Goal: Navigation & Orientation: Find specific page/section

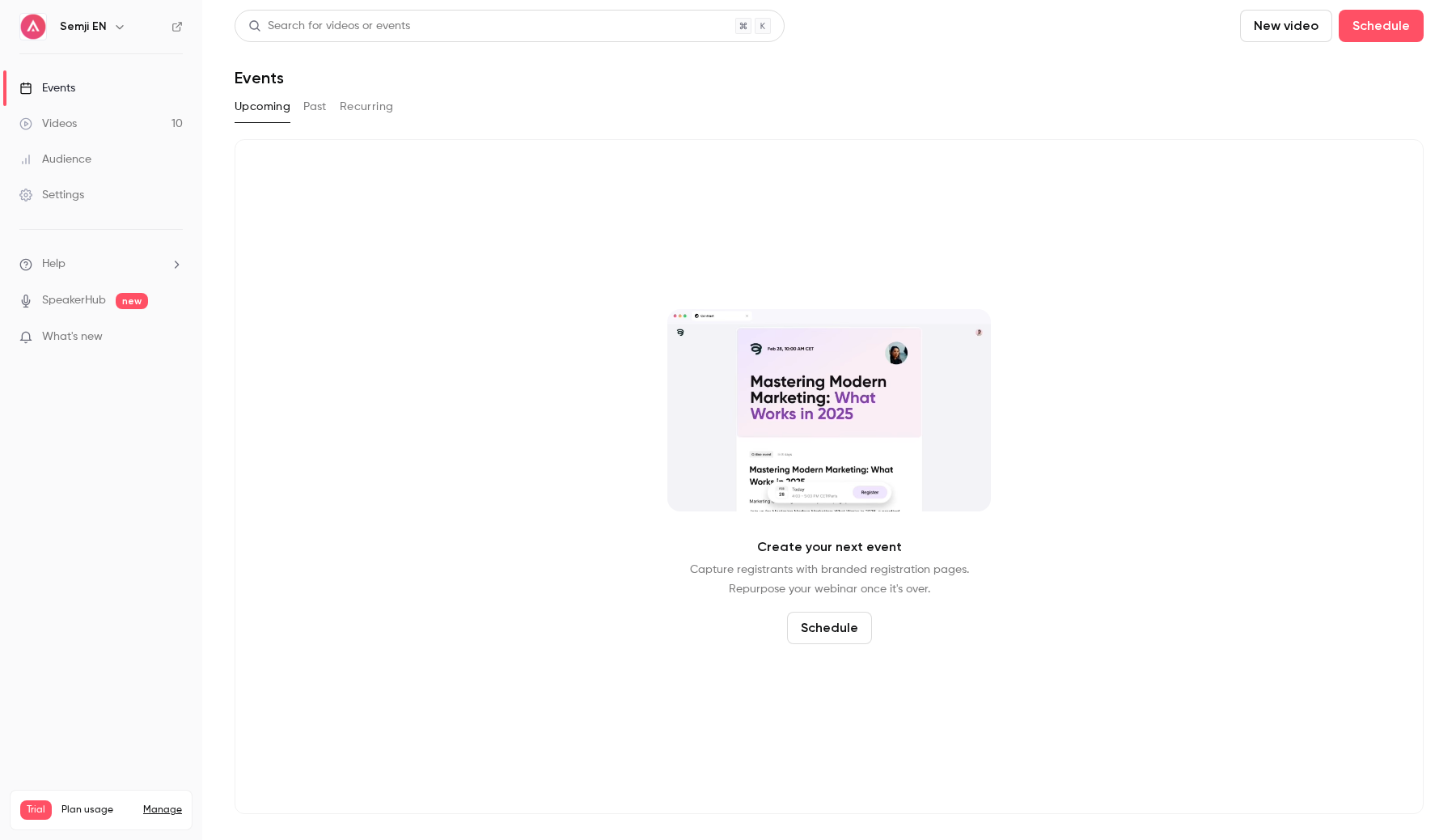
click at [126, 87] on link "Events" at bounding box center [101, 88] width 202 height 35
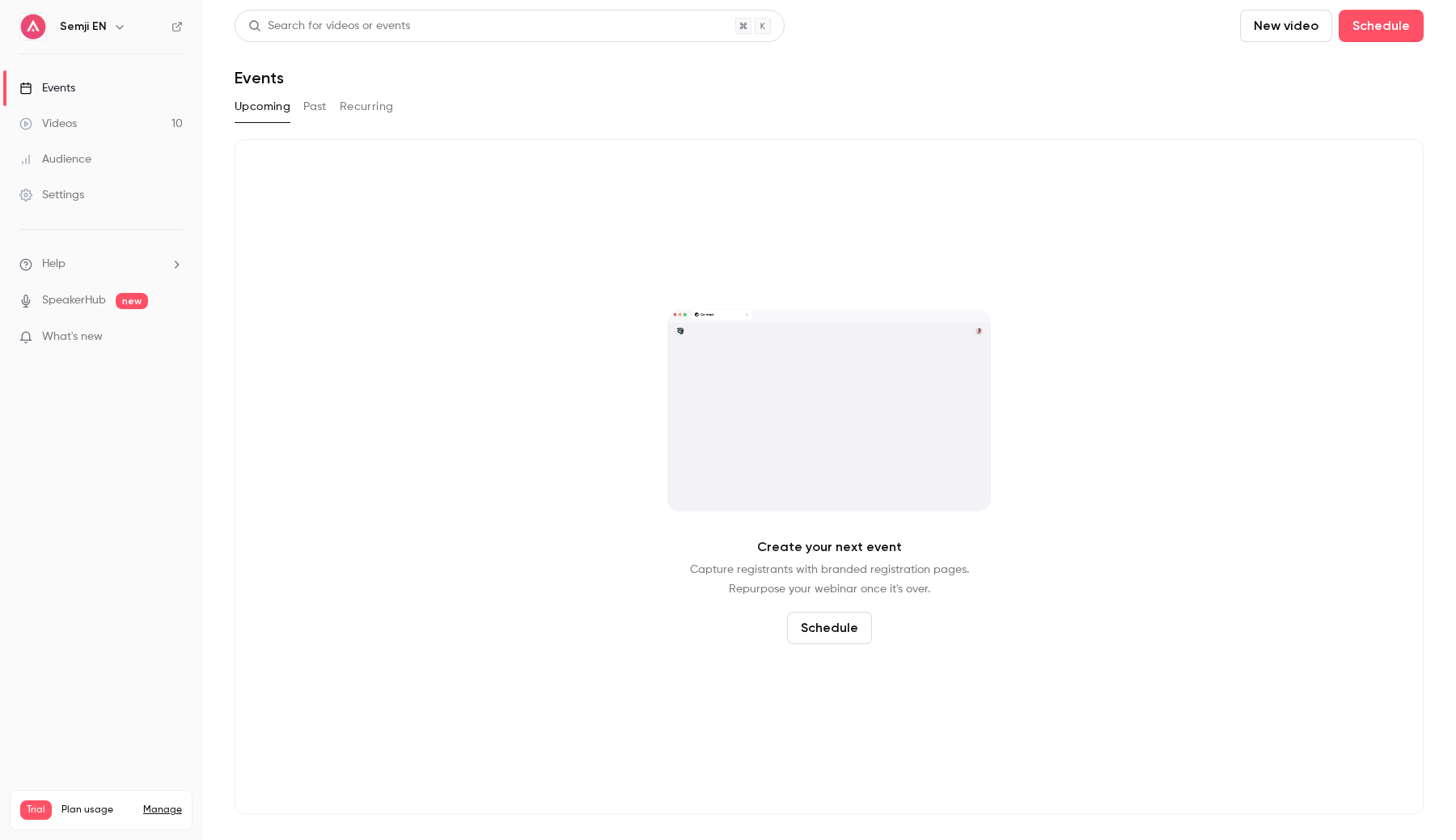
click at [314, 112] on button "Past" at bounding box center [315, 107] width 24 height 26
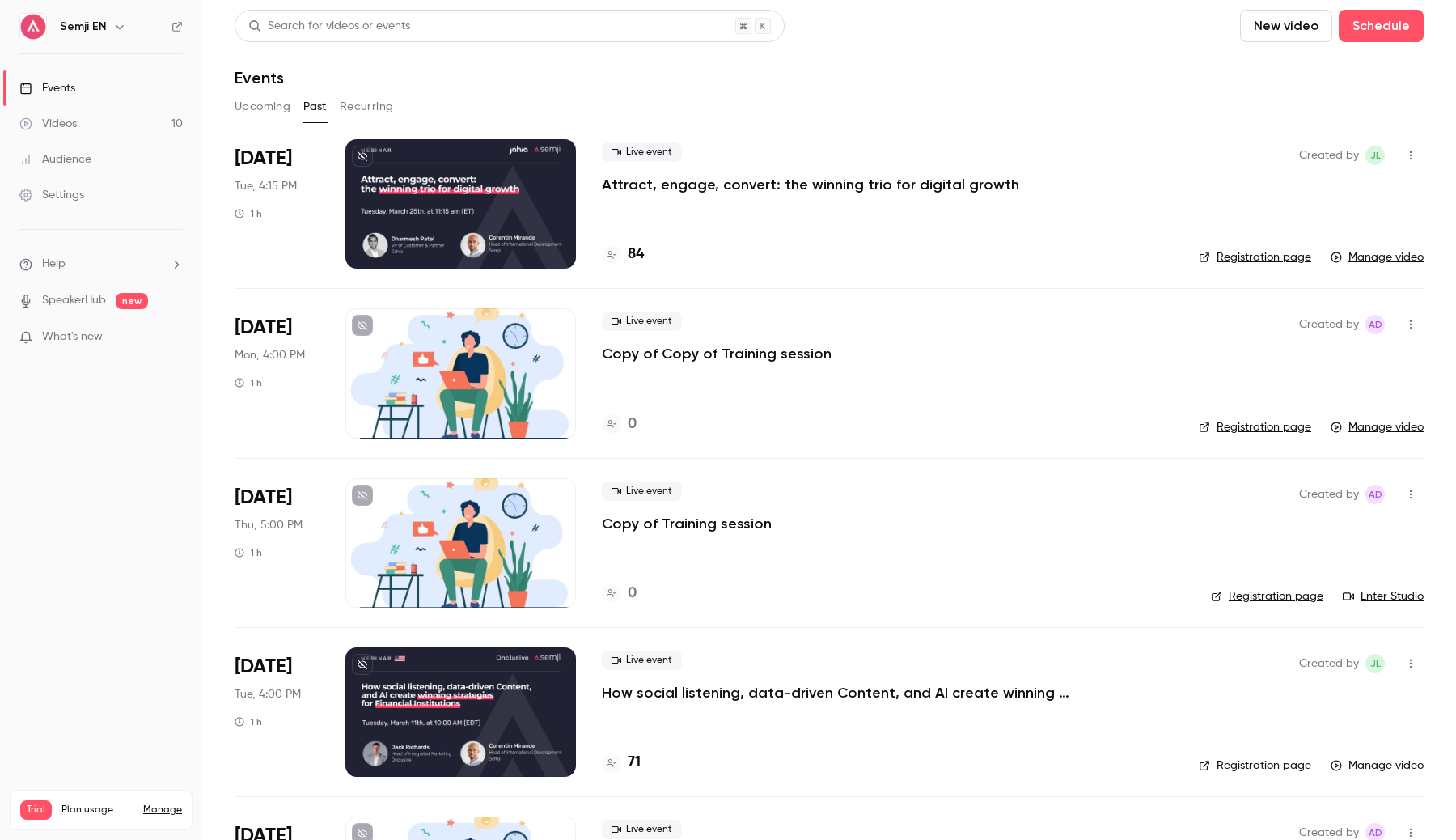
click at [278, 113] on button "Upcoming" at bounding box center [263, 107] width 56 height 26
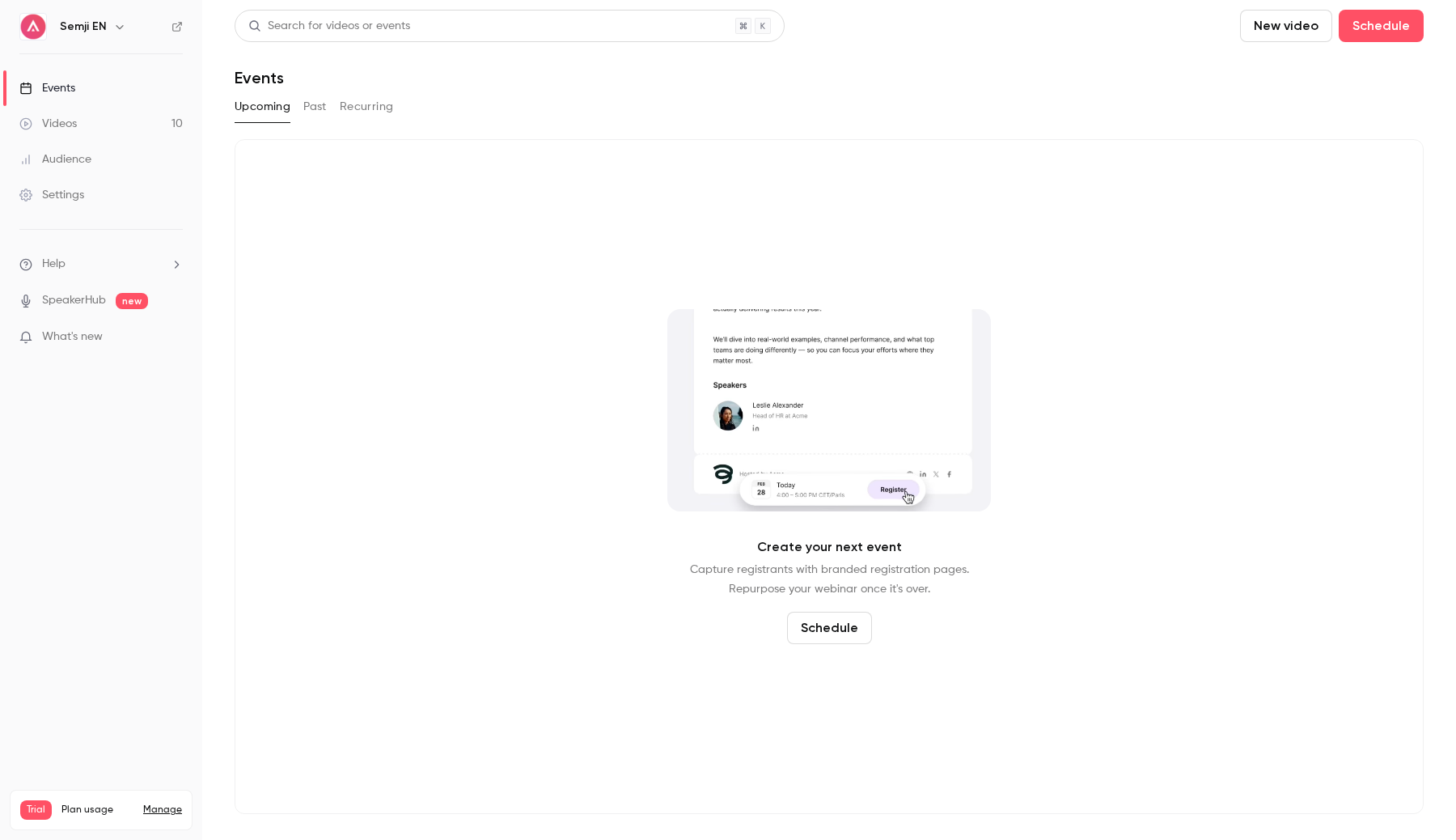
click at [163, 127] on link "Videos 10" at bounding box center [101, 123] width 202 height 35
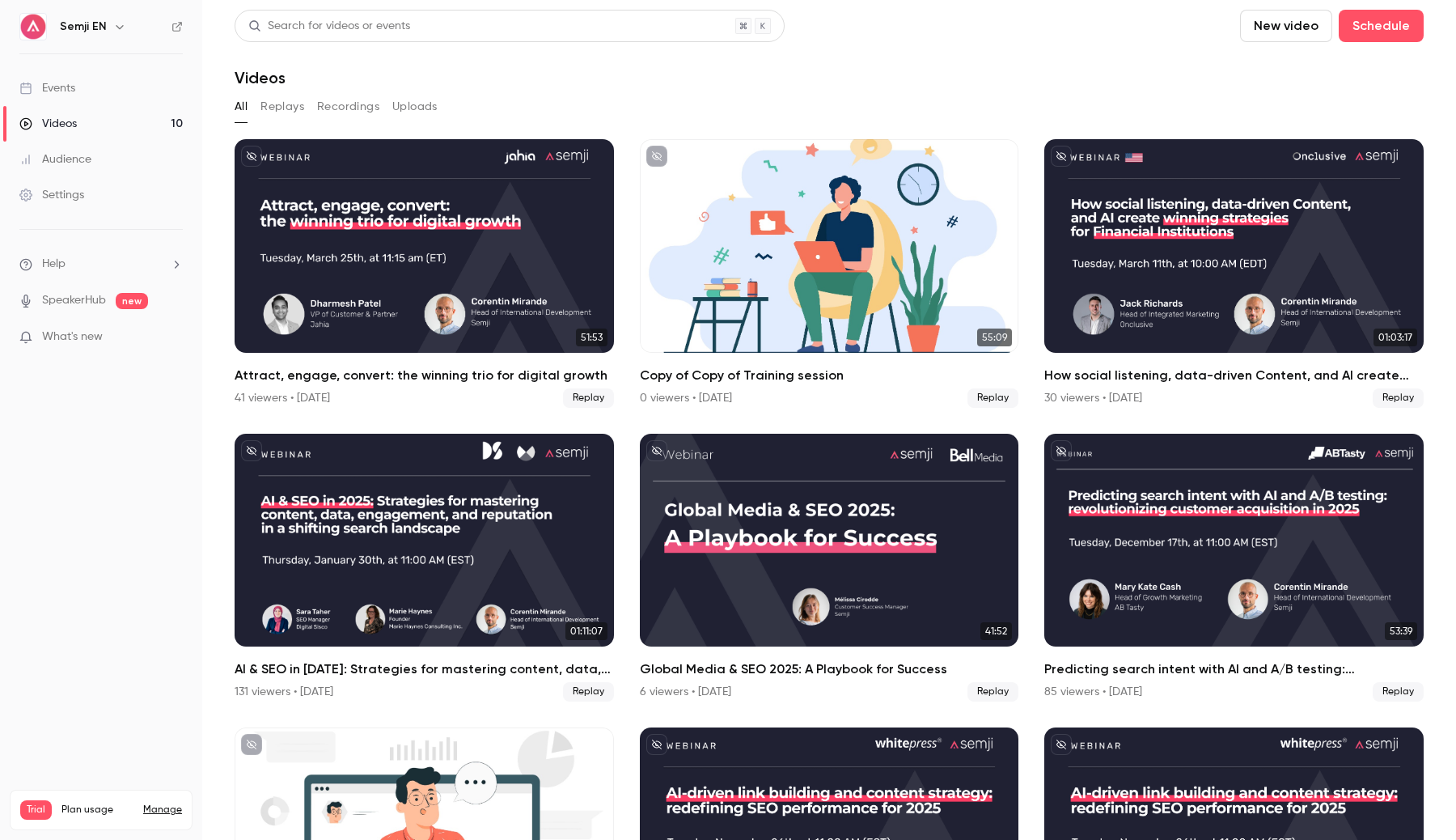
click at [114, 29] on icon "button" at bounding box center [120, 27] width 13 height 13
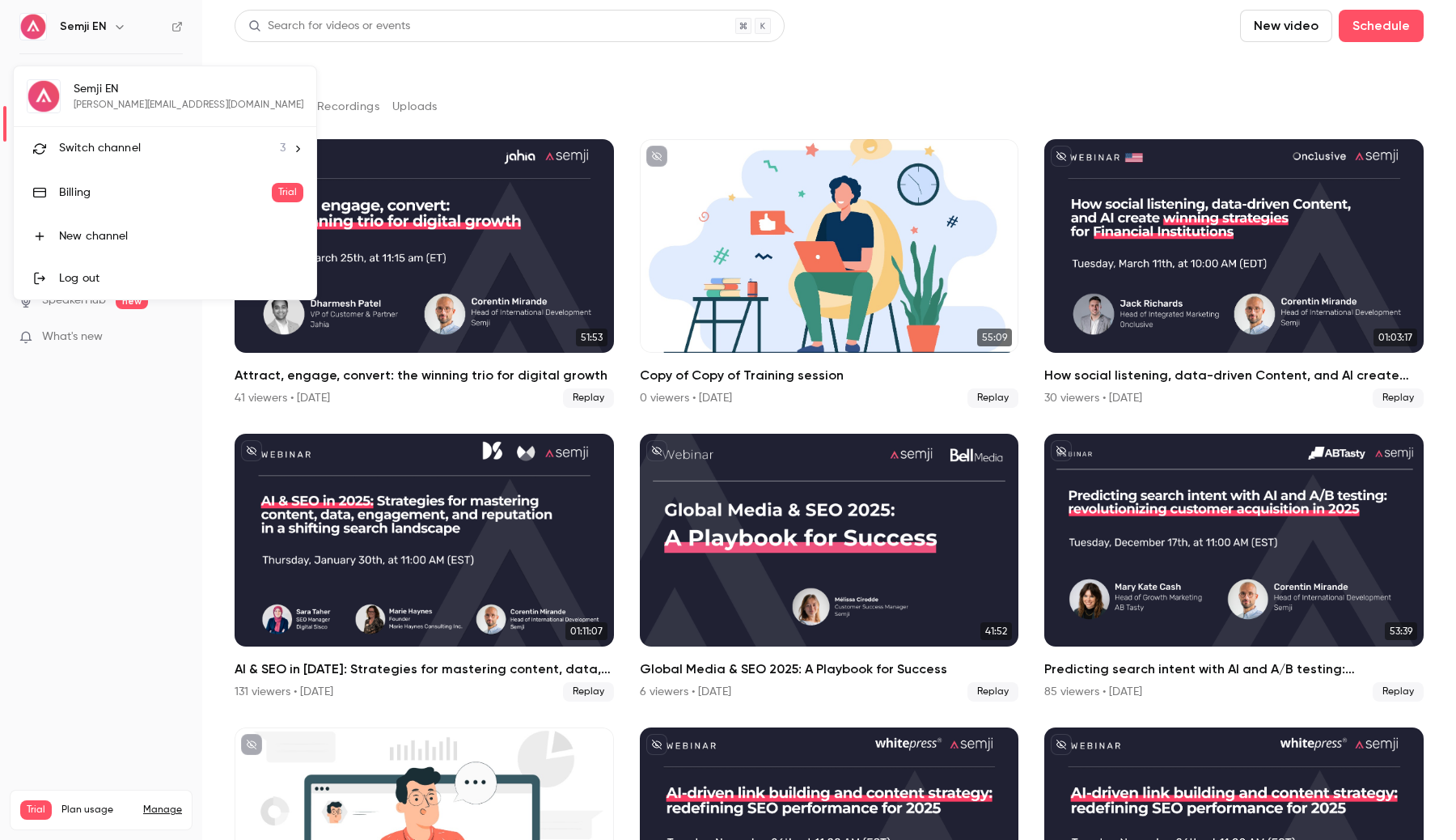
click at [113, 135] on li "Switch channel 3" at bounding box center [165, 149] width 302 height 43
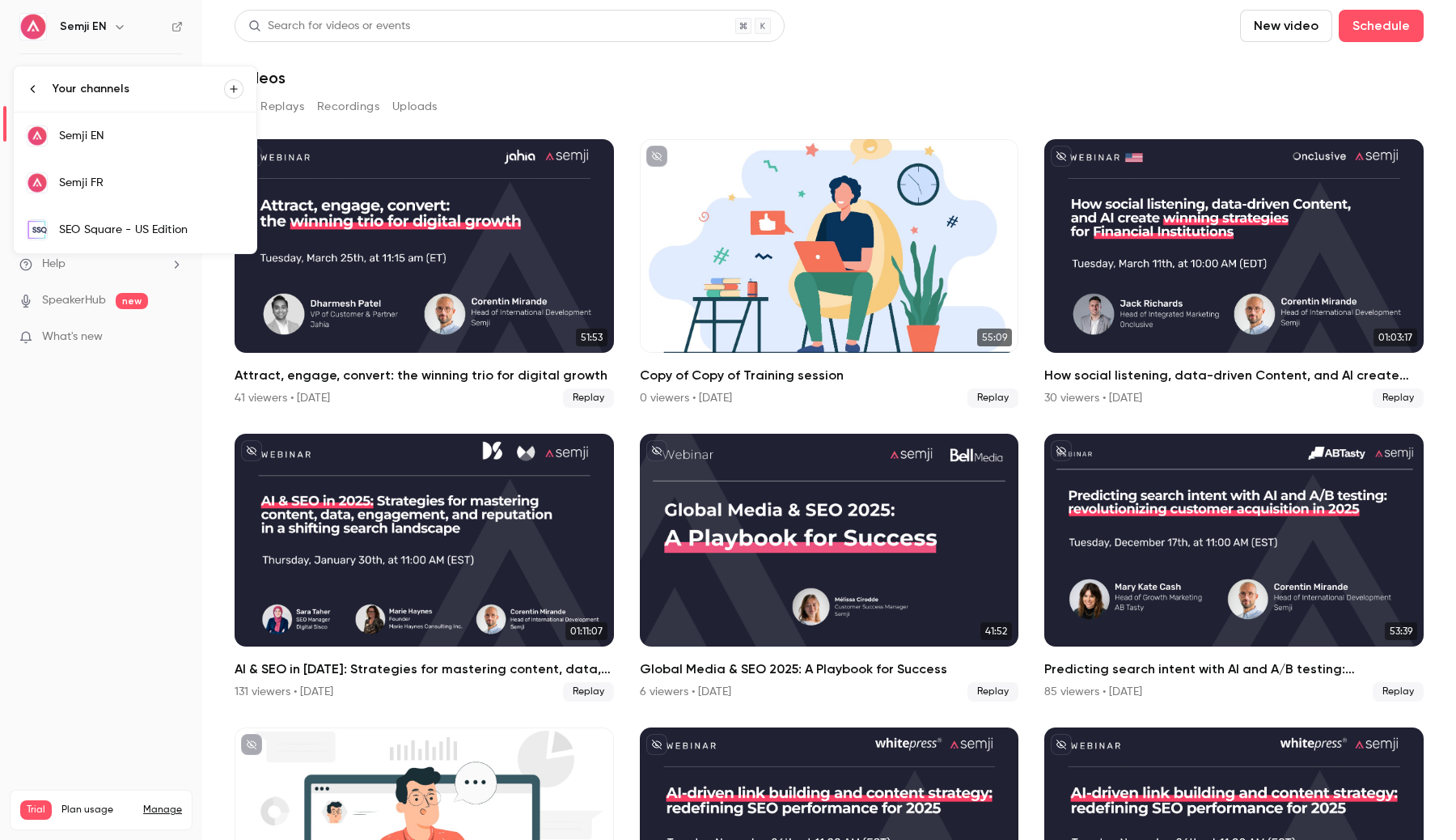
click at [102, 175] on div "Semji FR" at bounding box center [151, 183] width 185 height 16
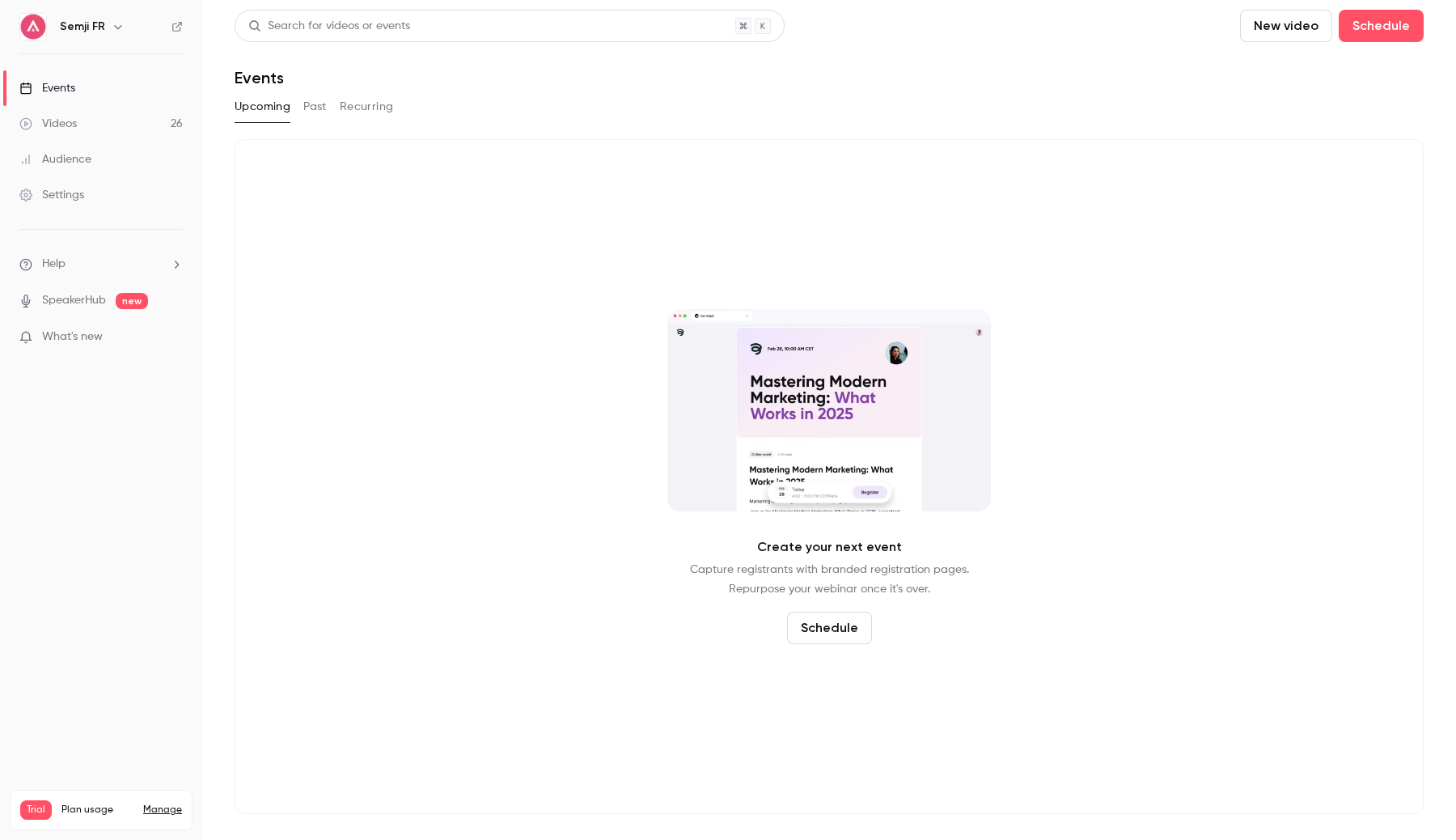
click at [315, 117] on button "Past" at bounding box center [315, 107] width 24 height 26
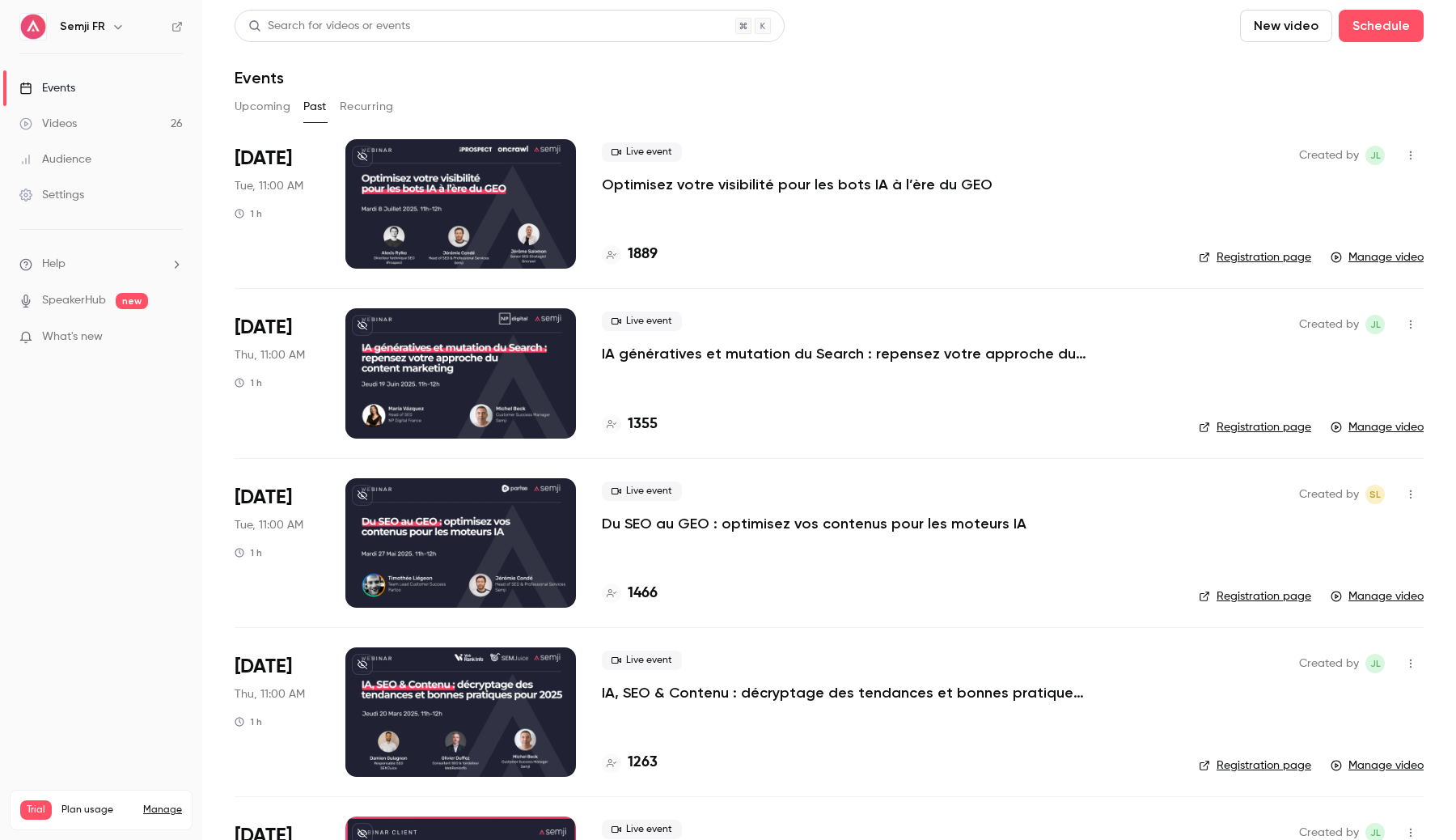
click at [260, 103] on button "Upcoming" at bounding box center [263, 107] width 56 height 26
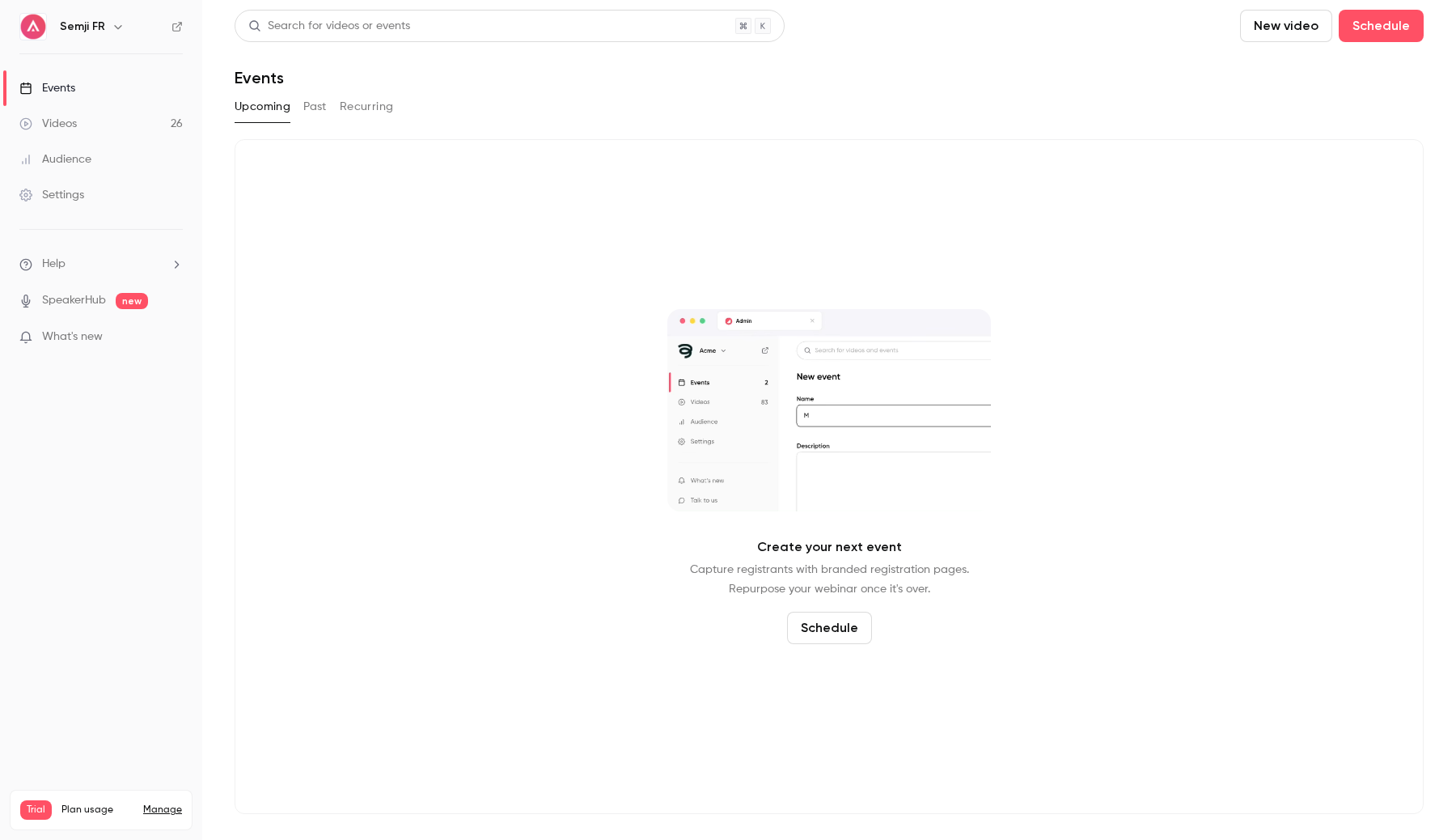
click at [117, 34] on button "button" at bounding box center [118, 27] width 20 height 20
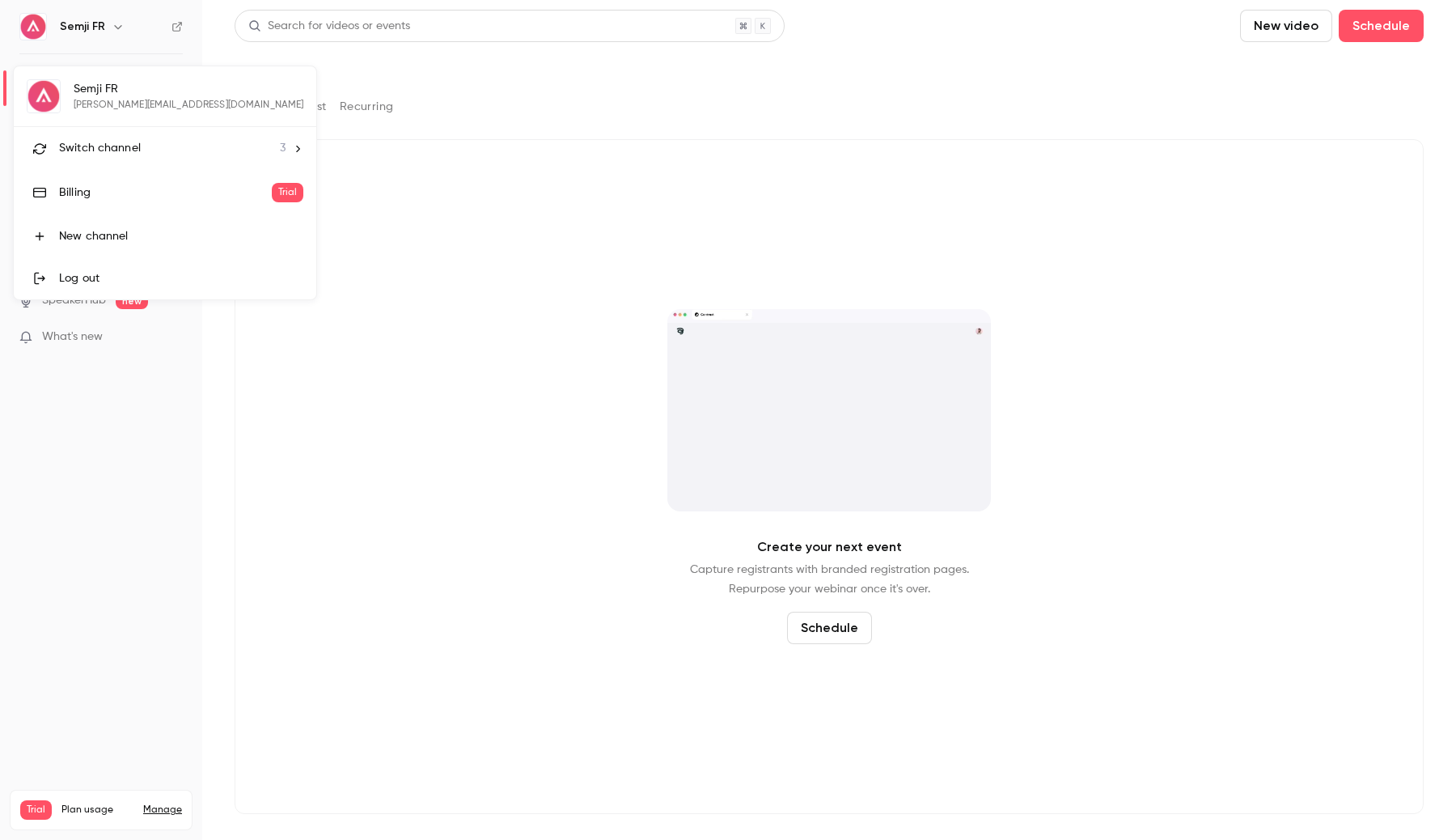
click at [127, 155] on span "Switch channel" at bounding box center [100, 148] width 82 height 17
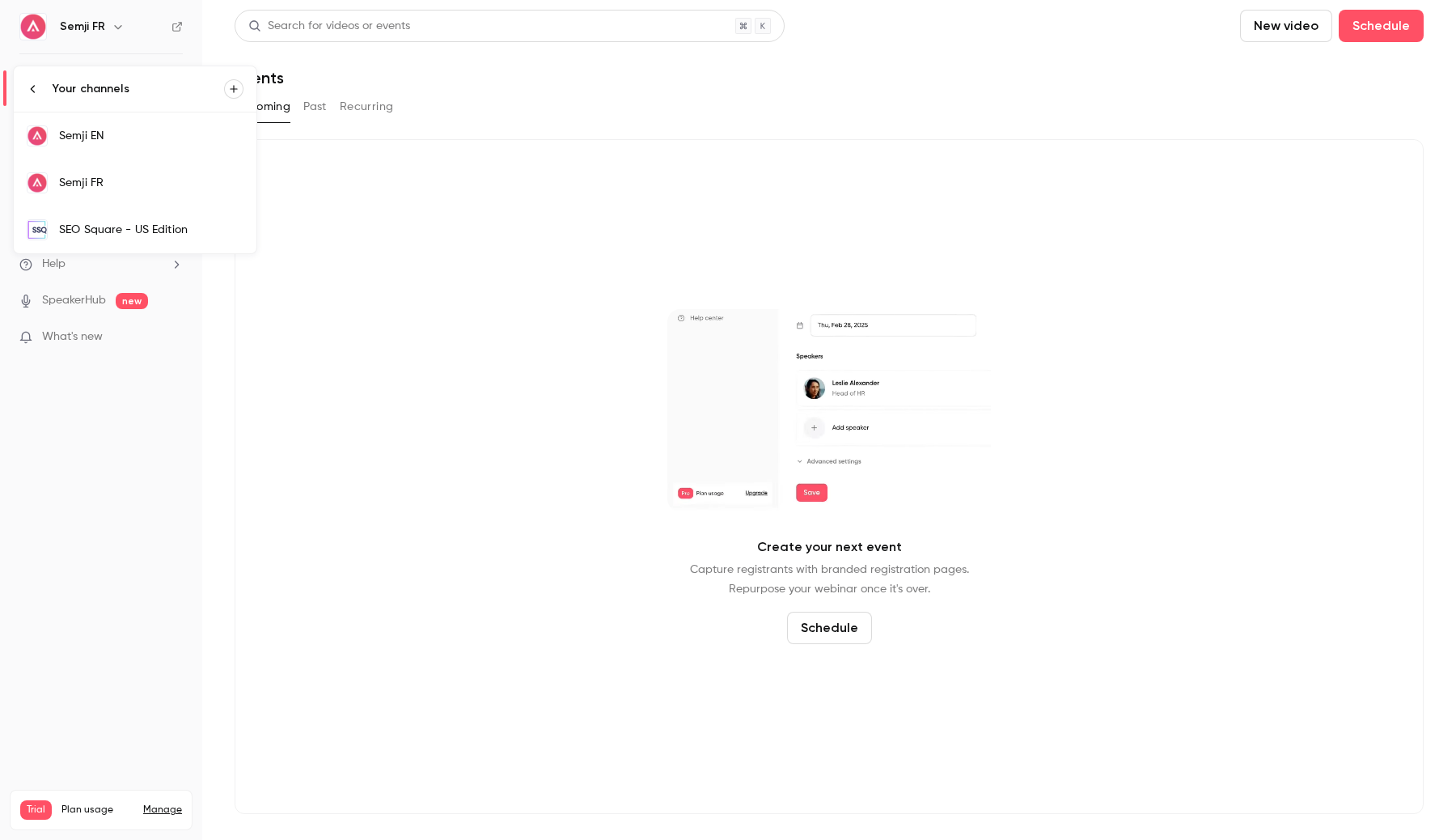
click at [115, 231] on div "SEO Square - US Edition" at bounding box center [151, 230] width 185 height 16
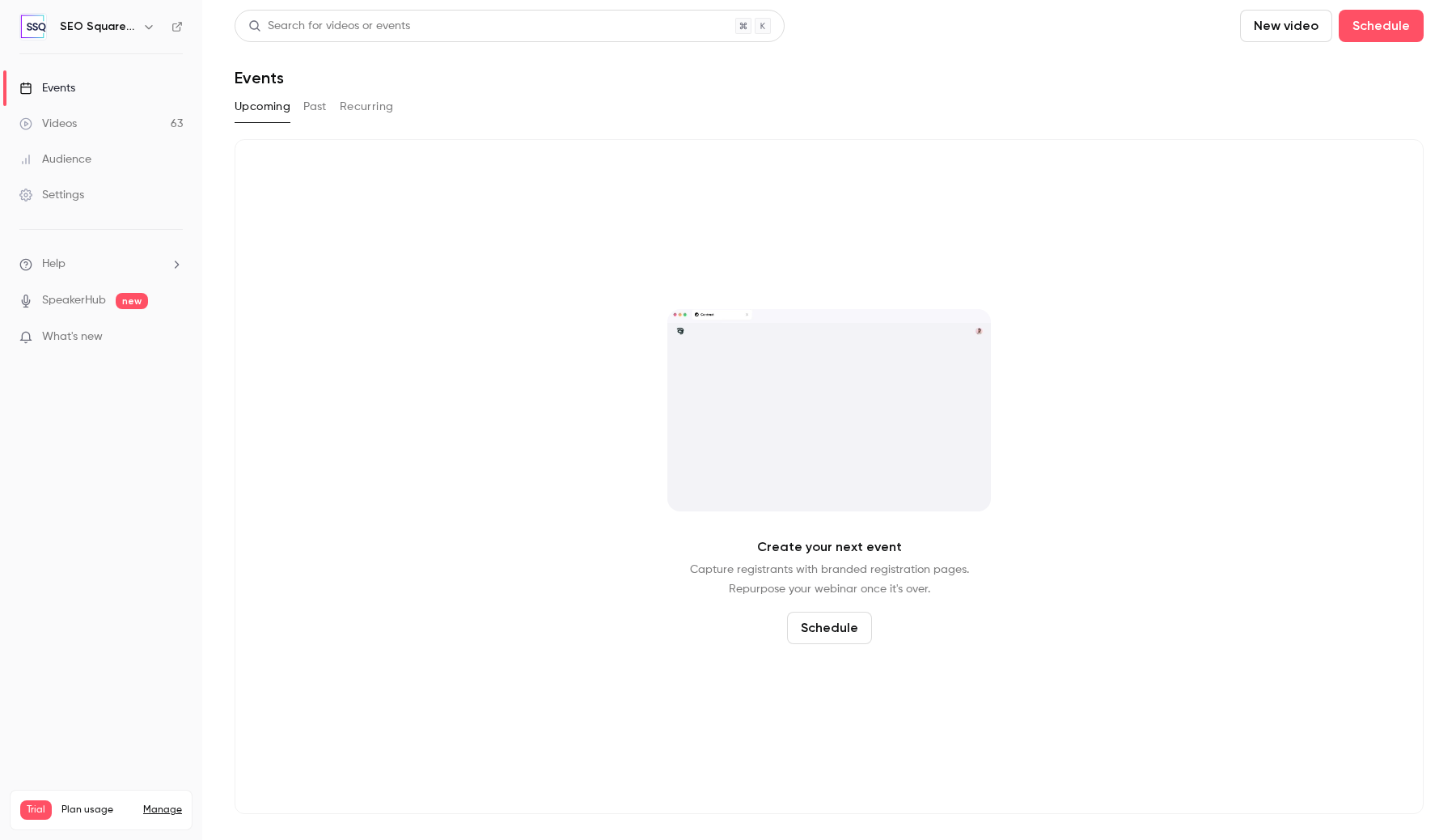
click at [320, 108] on button "Past" at bounding box center [315, 107] width 24 height 26
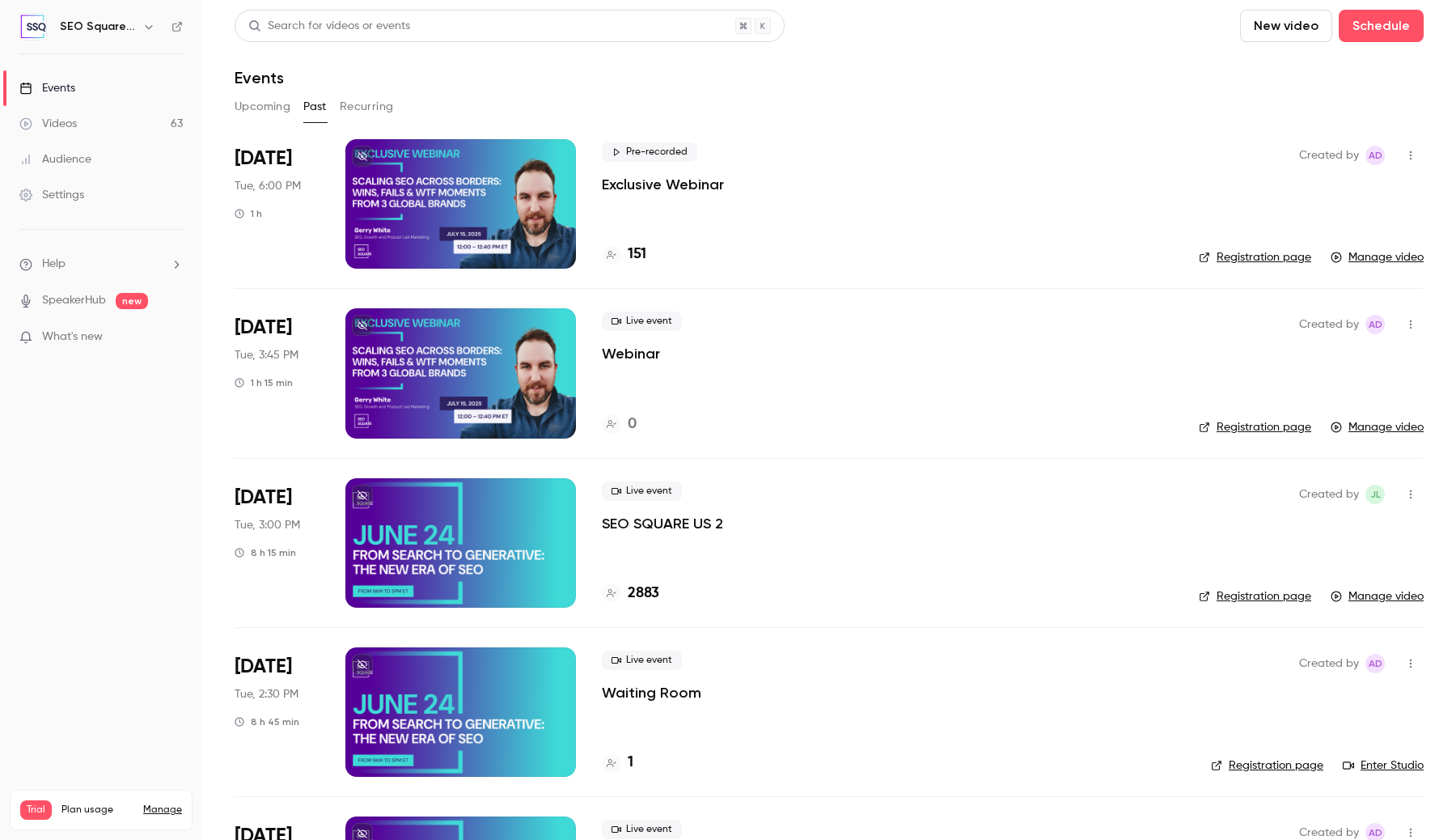
click at [374, 109] on button "Recurring" at bounding box center [367, 107] width 54 height 26
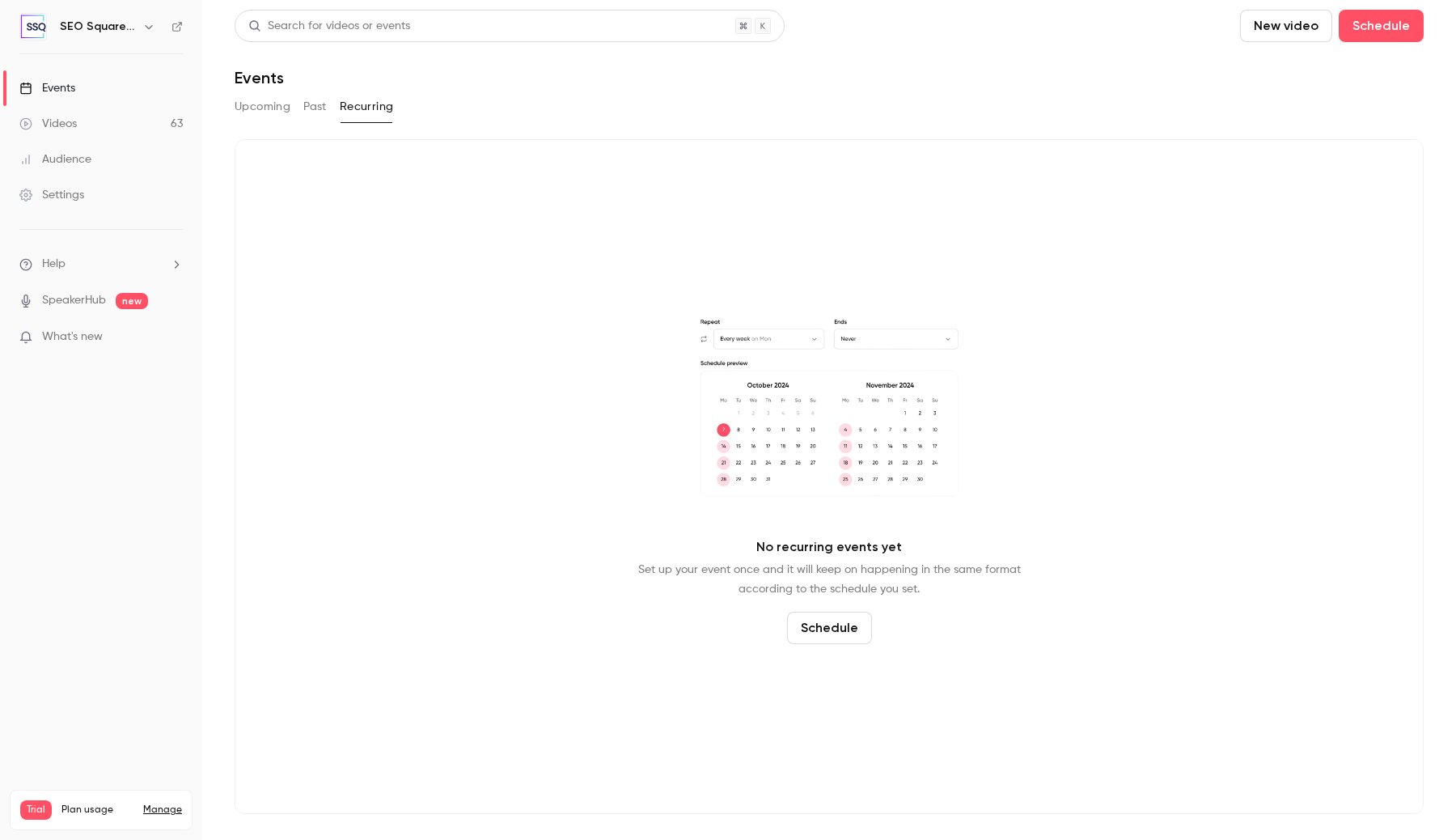
click at [140, 94] on link "Events" at bounding box center [101, 88] width 202 height 35
click at [138, 33] on div "SEO Square - US Edition" at bounding box center [109, 27] width 99 height 20
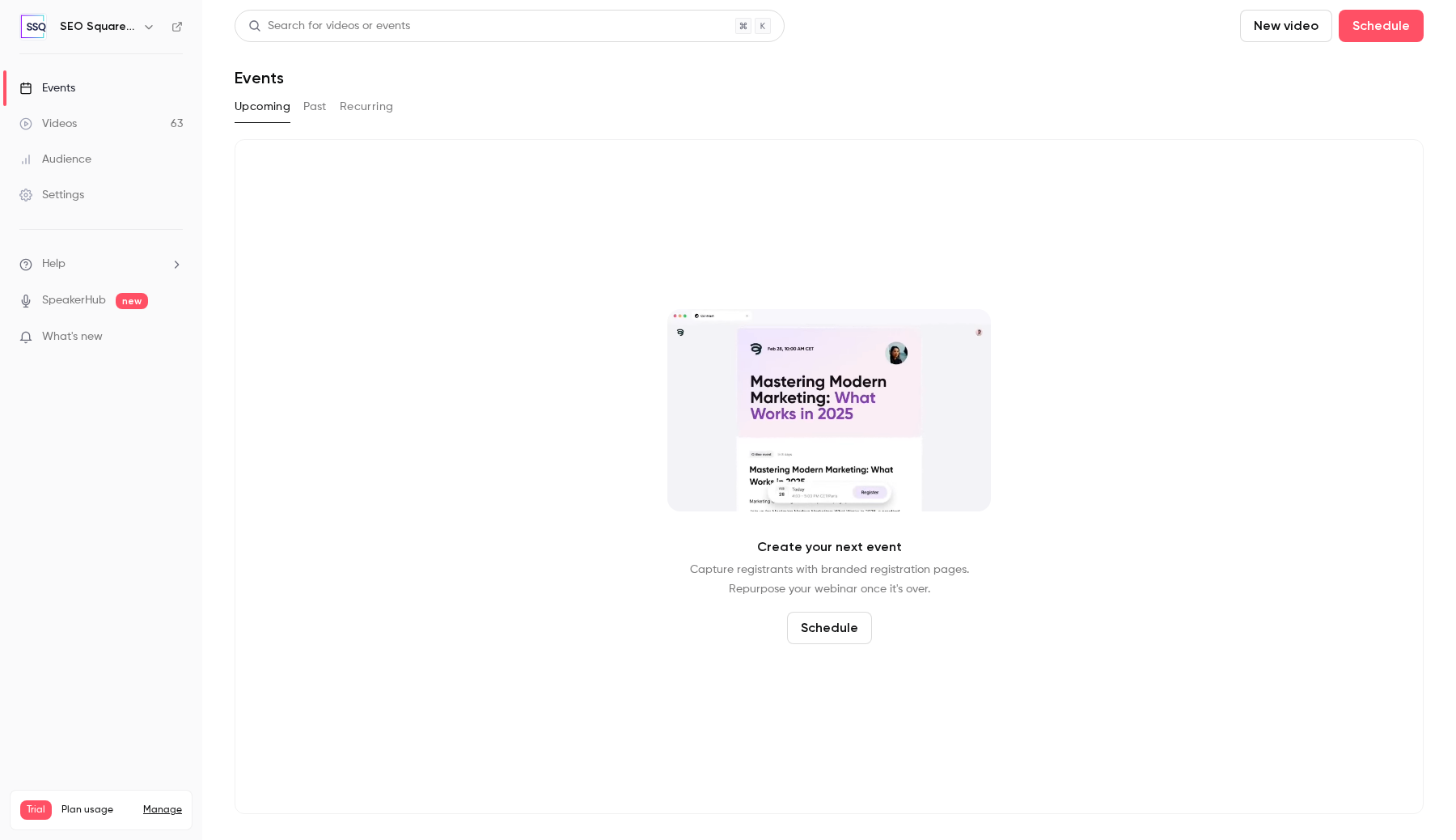
click at [143, 27] on icon "button" at bounding box center [149, 27] width 13 height 13
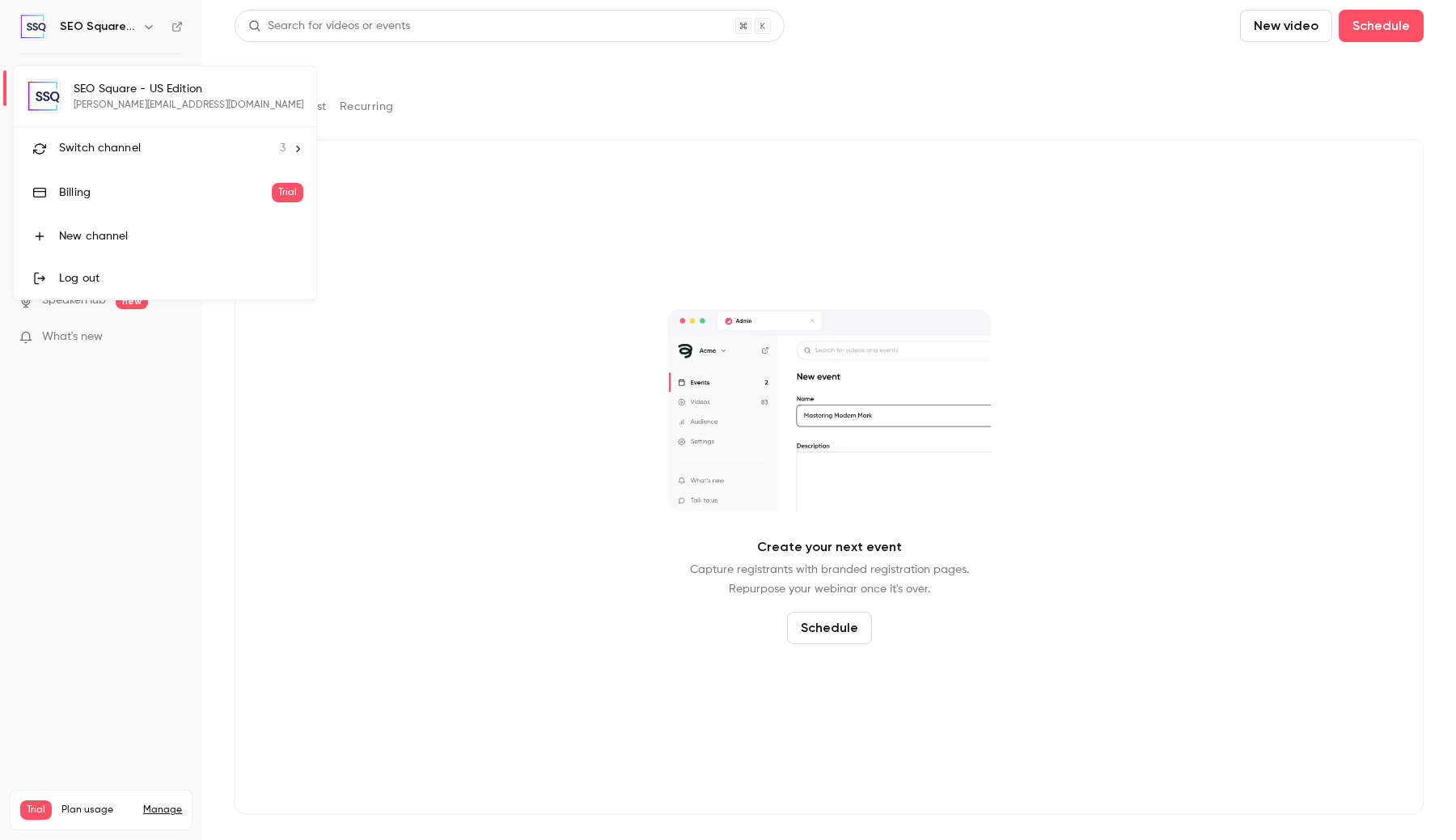
click at [127, 144] on span "Switch channel" at bounding box center [100, 148] width 82 height 17
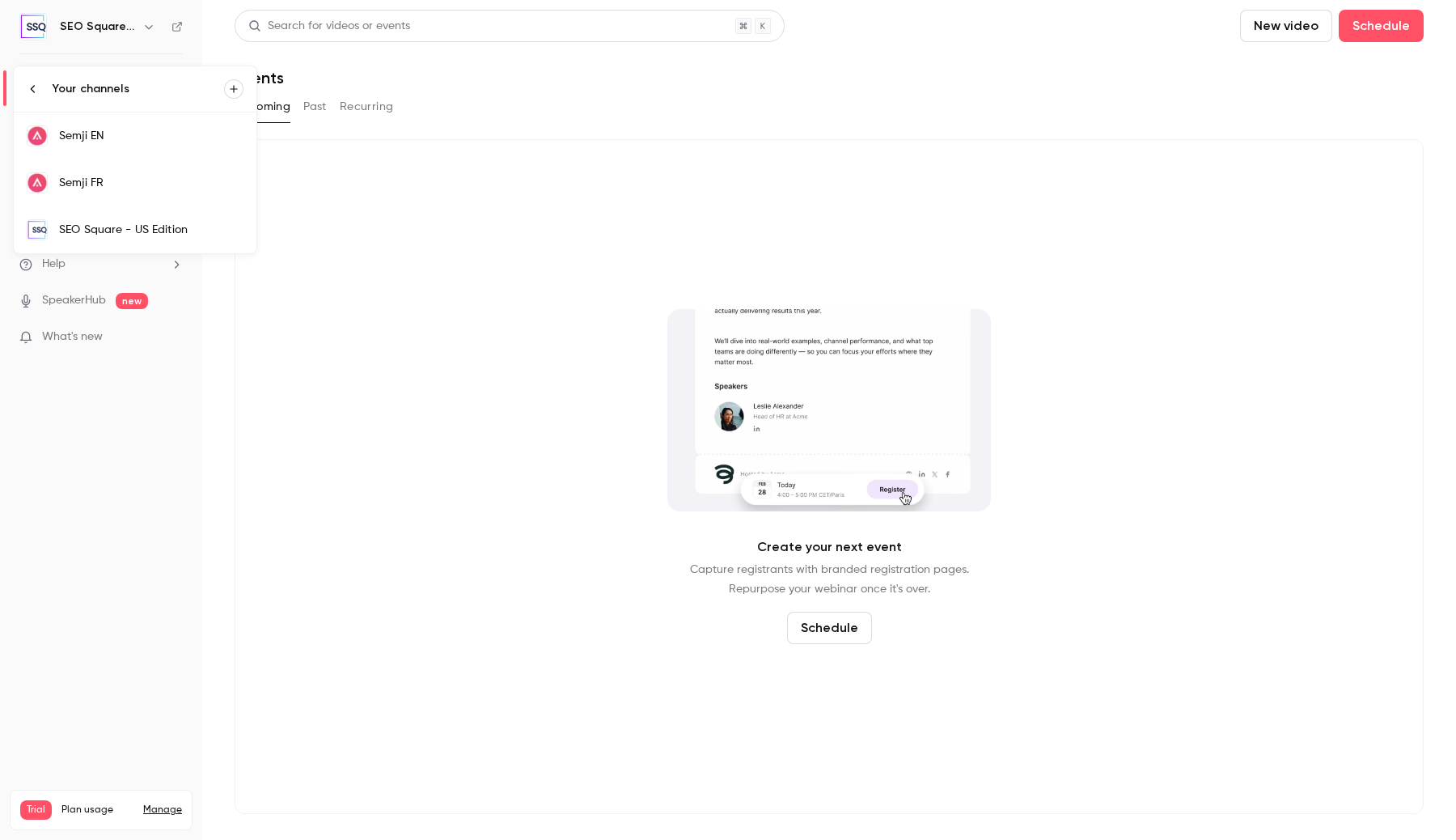
click at [127, 129] on div "Semji EN" at bounding box center [151, 136] width 185 height 16
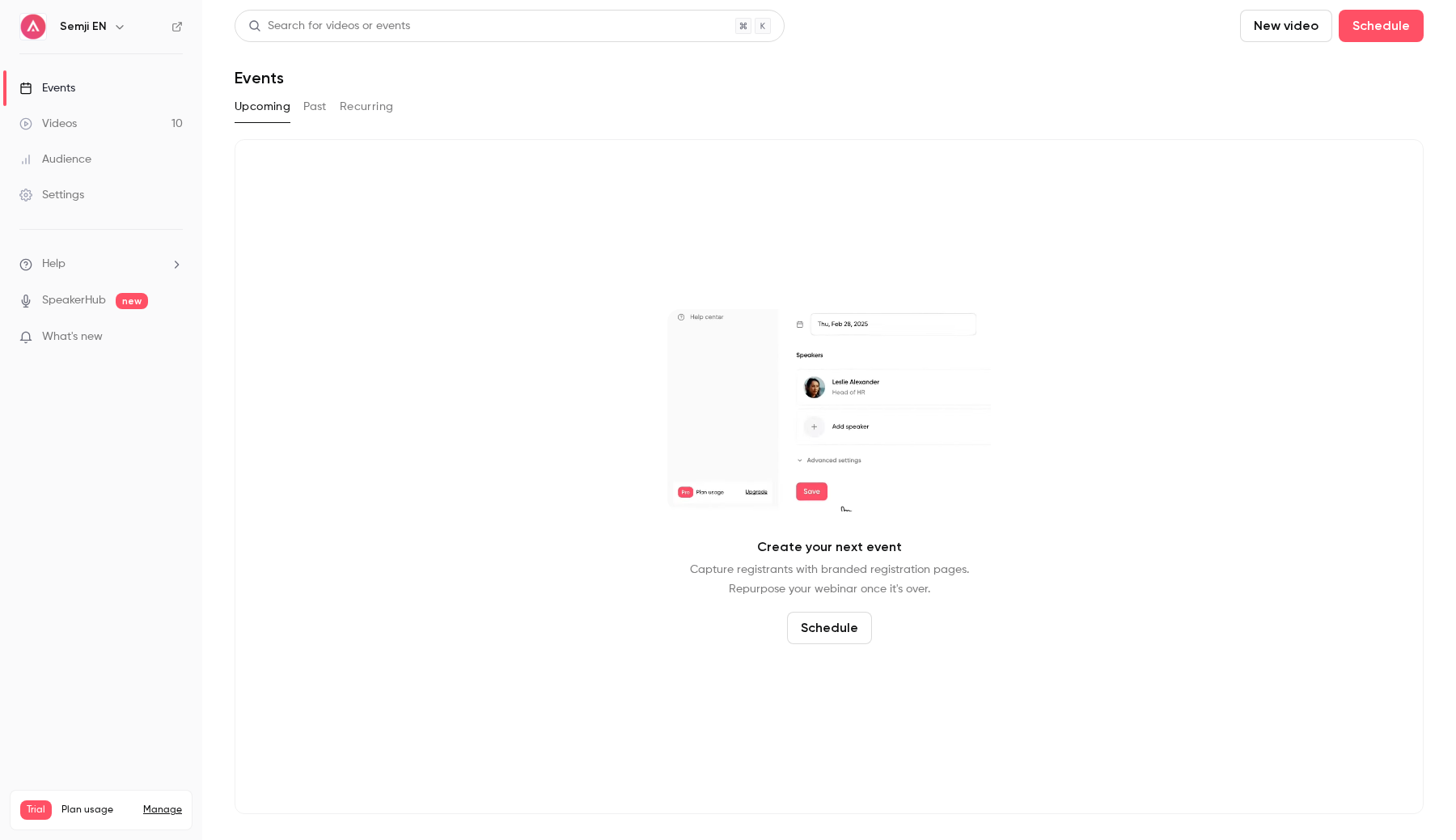
click at [319, 111] on button "Past" at bounding box center [315, 107] width 24 height 26
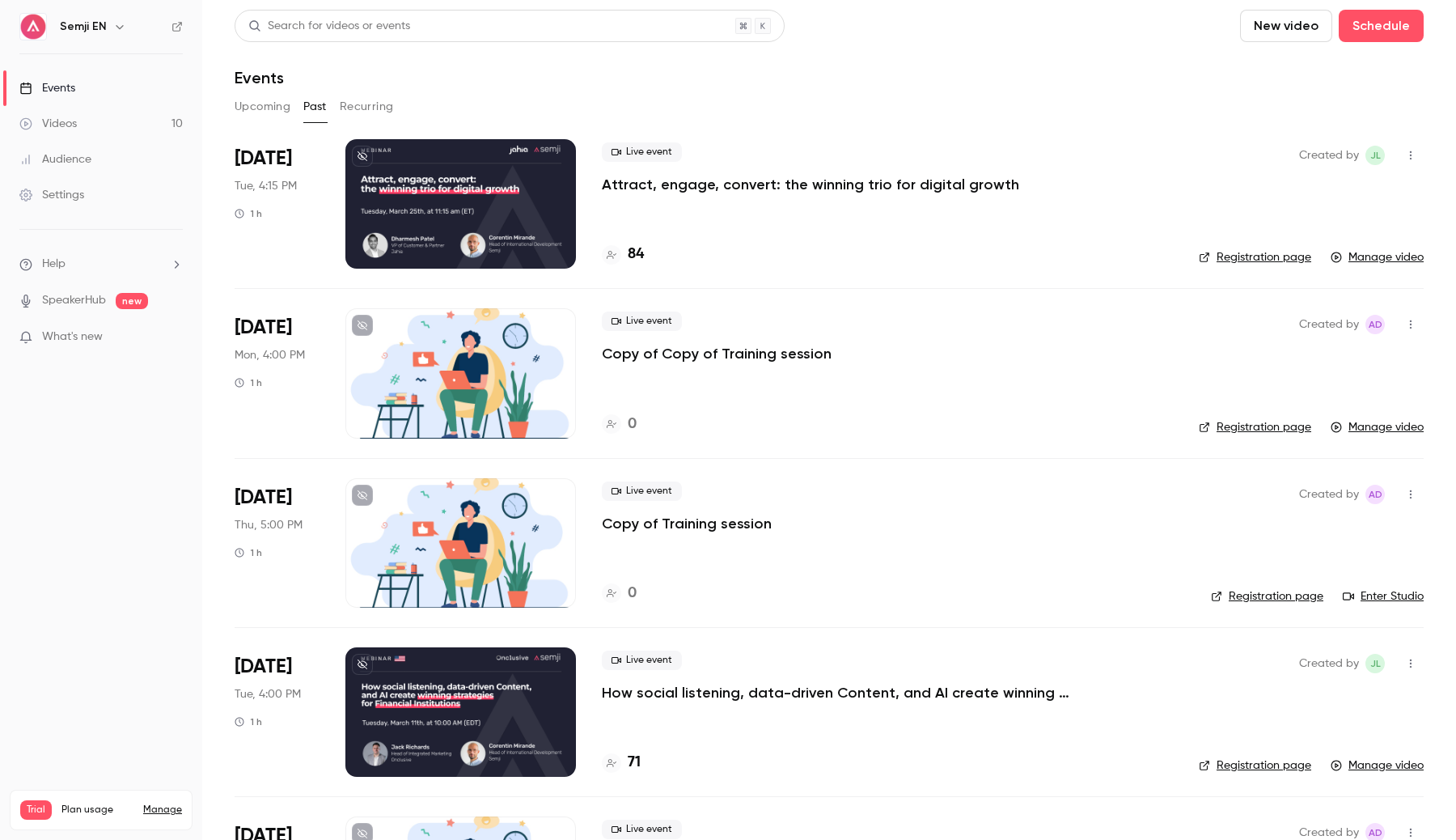
click at [273, 106] on button "Upcoming" at bounding box center [263, 107] width 56 height 26
